Goal: Task Accomplishment & Management: Use online tool/utility

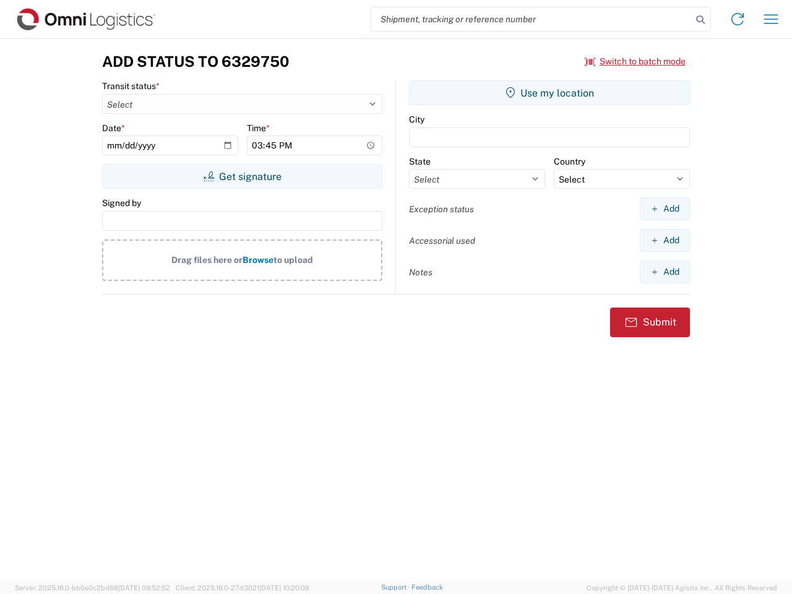
click at [531, 19] on input "search" at bounding box center [531, 19] width 320 height 24
click at [700, 20] on icon at bounding box center [700, 19] width 17 height 17
click at [737, 19] on icon at bounding box center [738, 19] width 20 height 20
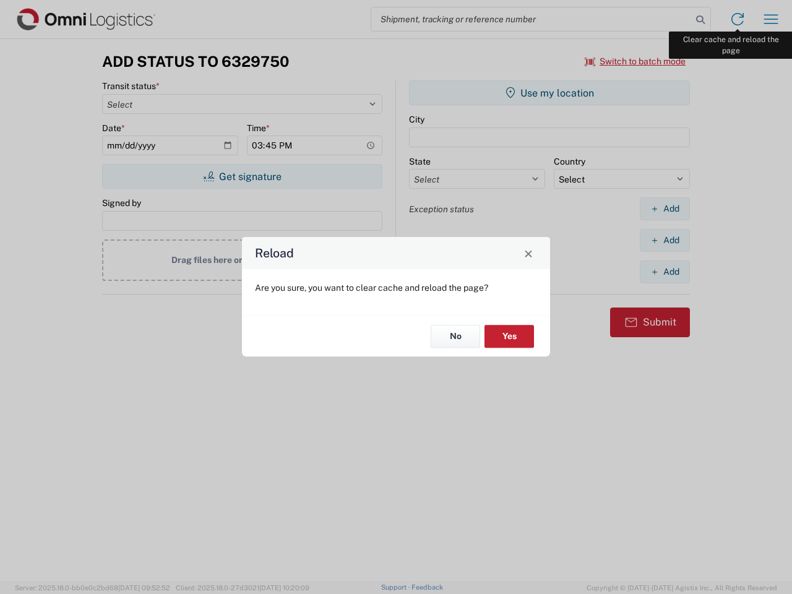
click at [771, 19] on div "Reload Are you sure, you want to clear cache and reload the page? No Yes" at bounding box center [396, 297] width 792 height 594
click at [635, 61] on div "Reload Are you sure, you want to clear cache and reload the page? No Yes" at bounding box center [396, 297] width 792 height 594
click at [242, 176] on div "Reload Are you sure, you want to clear cache and reload the page? No Yes" at bounding box center [396, 297] width 792 height 594
click at [549, 93] on div "Reload Are you sure, you want to clear cache and reload the page? No Yes" at bounding box center [396, 297] width 792 height 594
click at [664, 208] on div "Reload Are you sure, you want to clear cache and reload the page? No Yes" at bounding box center [396, 297] width 792 height 594
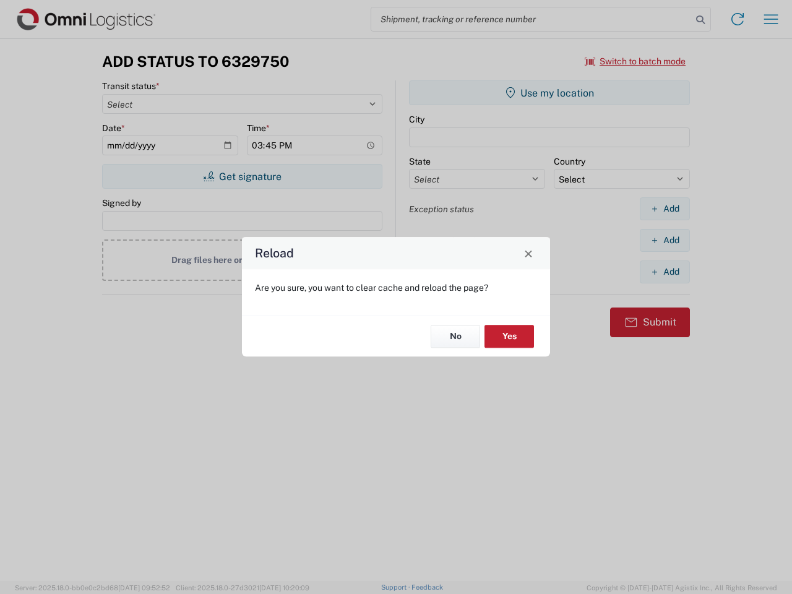
click at [664, 240] on div "Reload Are you sure, you want to clear cache and reload the page? No Yes" at bounding box center [396, 297] width 792 height 594
click at [664, 272] on div "Reload Are you sure, you want to clear cache and reload the page? No Yes" at bounding box center [396, 297] width 792 height 594
